Goal: Transaction & Acquisition: Download file/media

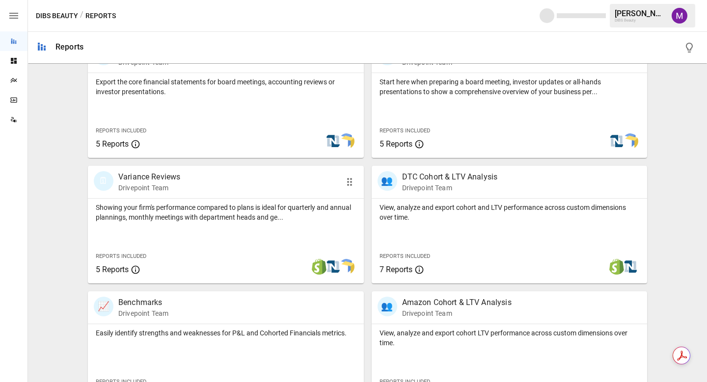
scroll to position [223, 0]
click at [426, 174] on p "DTC Cohort & LTV Analysis" at bounding box center [450, 176] width 96 height 12
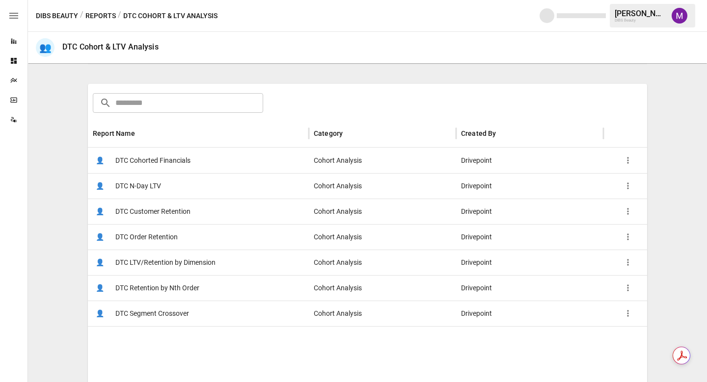
scroll to position [127, 0]
click at [228, 187] on div "👤 DTC N-Day LTV" at bounding box center [198, 188] width 221 height 26
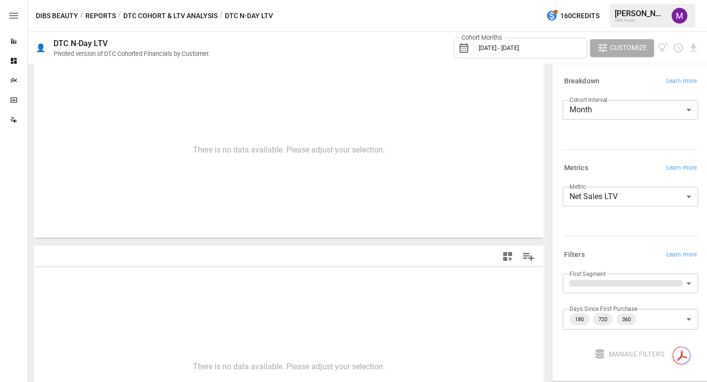
scroll to position [101, 0]
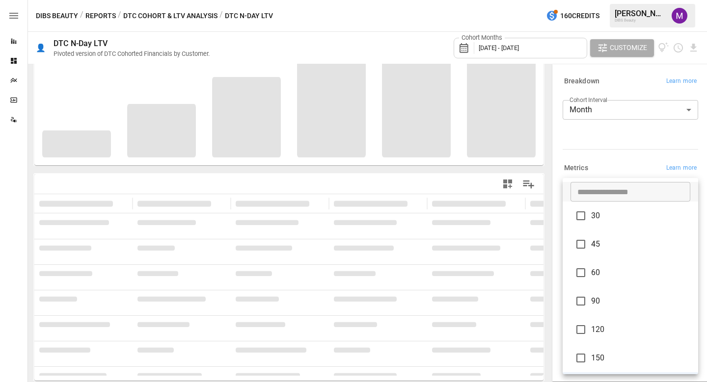
click at [653, 0] on body "**********" at bounding box center [353, 0] width 707 height 0
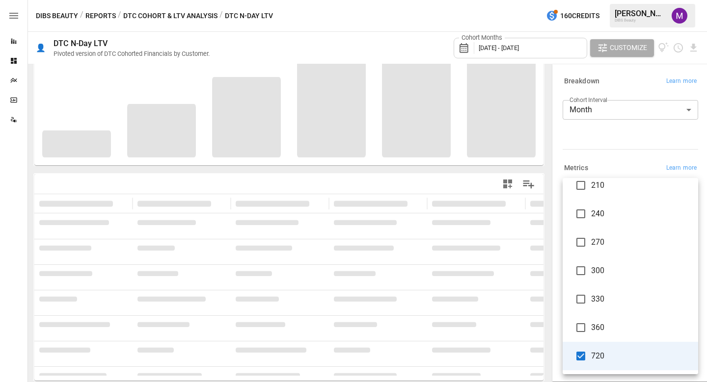
click at [624, 155] on div at bounding box center [353, 191] width 707 height 382
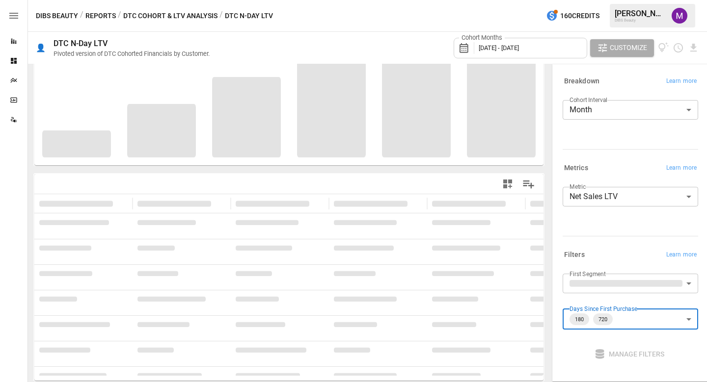
click at [636, 0] on body "**********" at bounding box center [353, 0] width 707 height 0
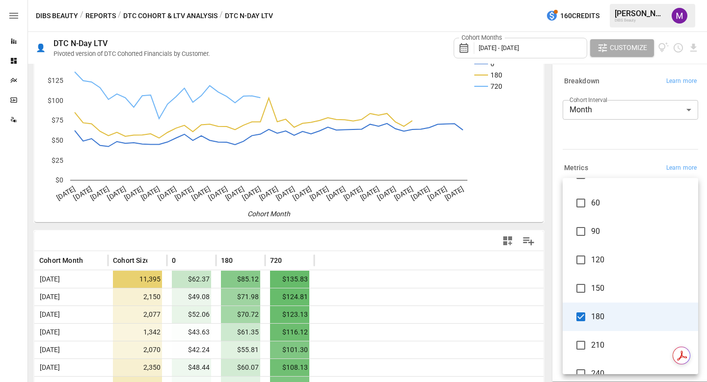
scroll to position [71, 0]
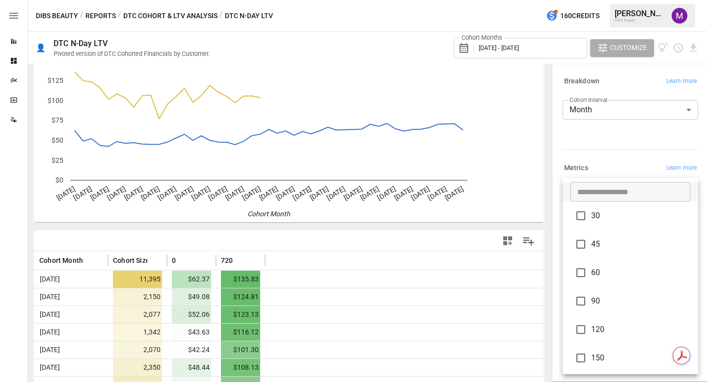
scroll to position [230, 0]
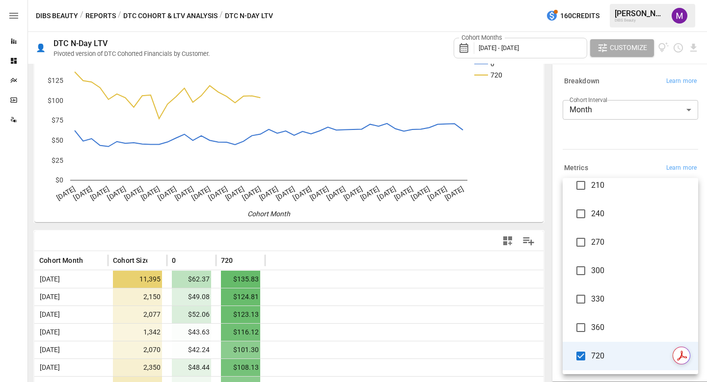
click at [616, 138] on div at bounding box center [353, 191] width 707 height 382
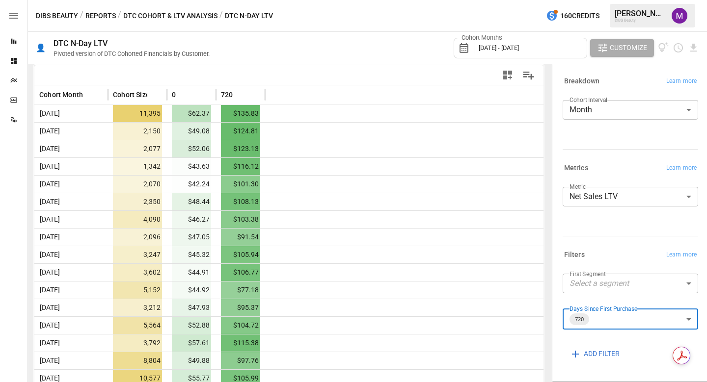
scroll to position [190, 0]
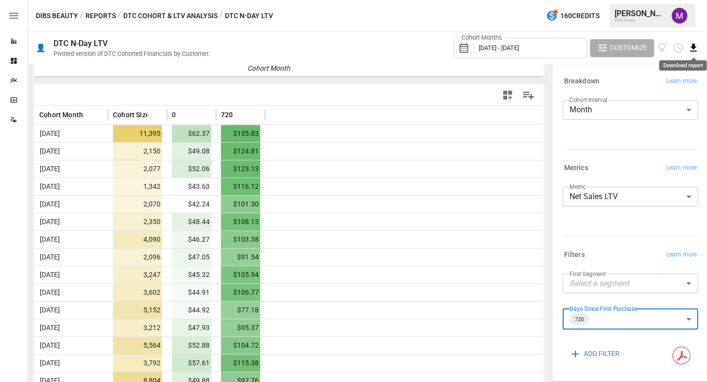
click at [695, 46] on icon "Download report" at bounding box center [692, 47] width 11 height 11
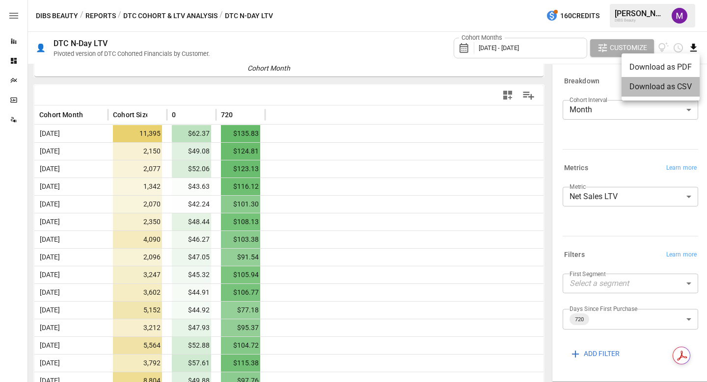
click at [660, 89] on li "Download as CSV" at bounding box center [660, 87] width 78 height 20
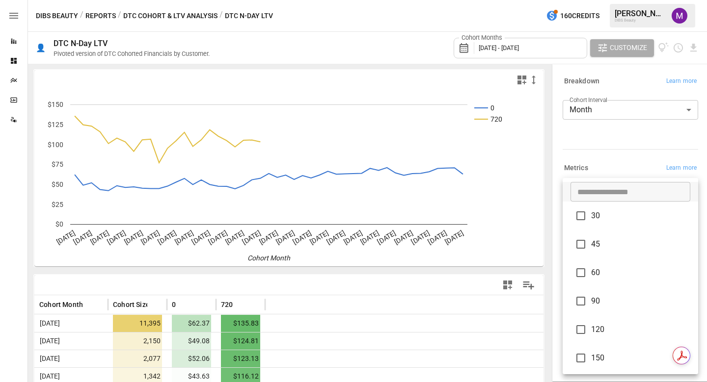
scroll to position [230, 0]
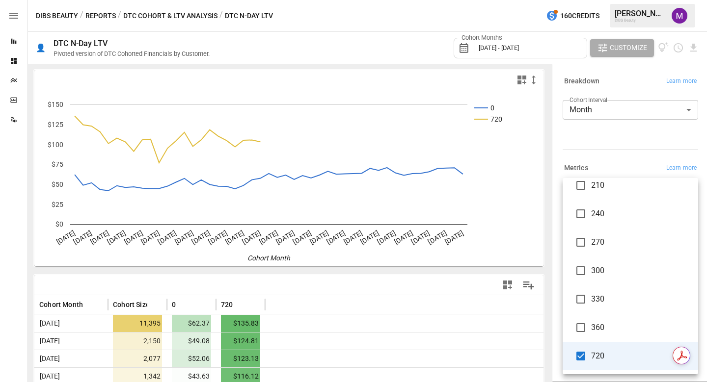
click at [628, 0] on body "Reports Dashboards Plans SmartModel ™ Data Sources DIBS Beauty / Reports / DTC …" at bounding box center [353, 0] width 707 height 0
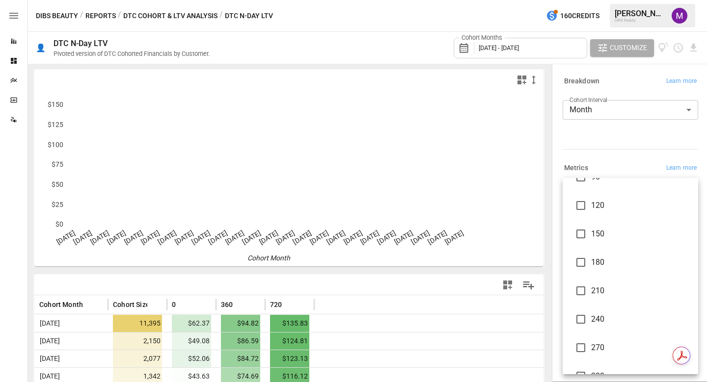
scroll to position [120, 0]
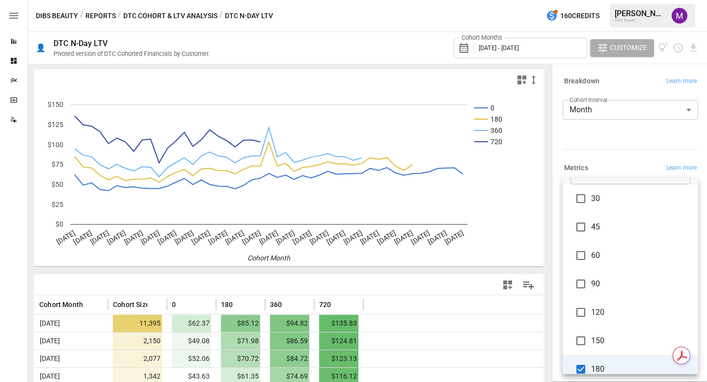
scroll to position [12, 0]
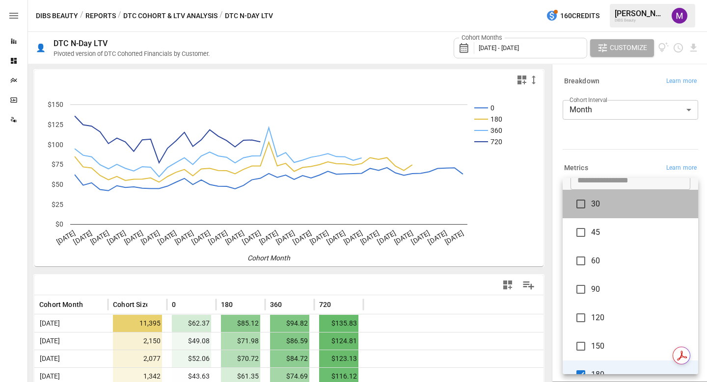
click at [602, 209] on span "30" at bounding box center [640, 204] width 99 height 12
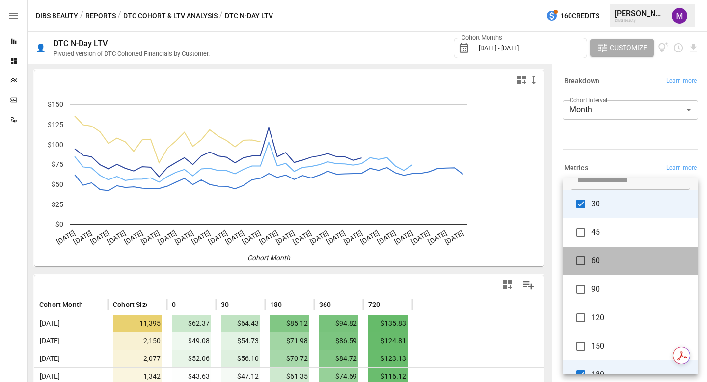
click at [603, 261] on span "60" at bounding box center [640, 261] width 99 height 12
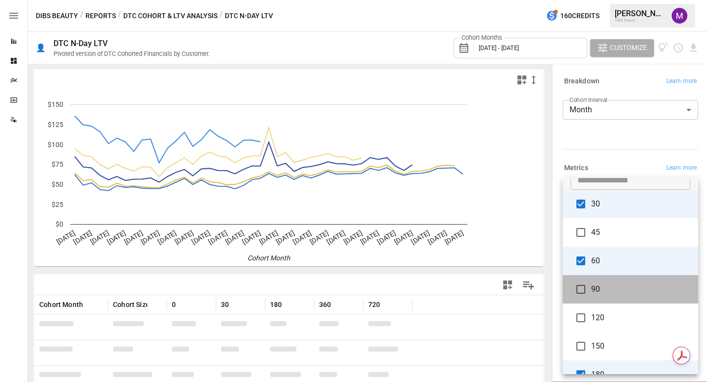
click at [604, 286] on span "90" at bounding box center [640, 290] width 99 height 12
type input "**********"
